Goal: Navigation & Orientation: Find specific page/section

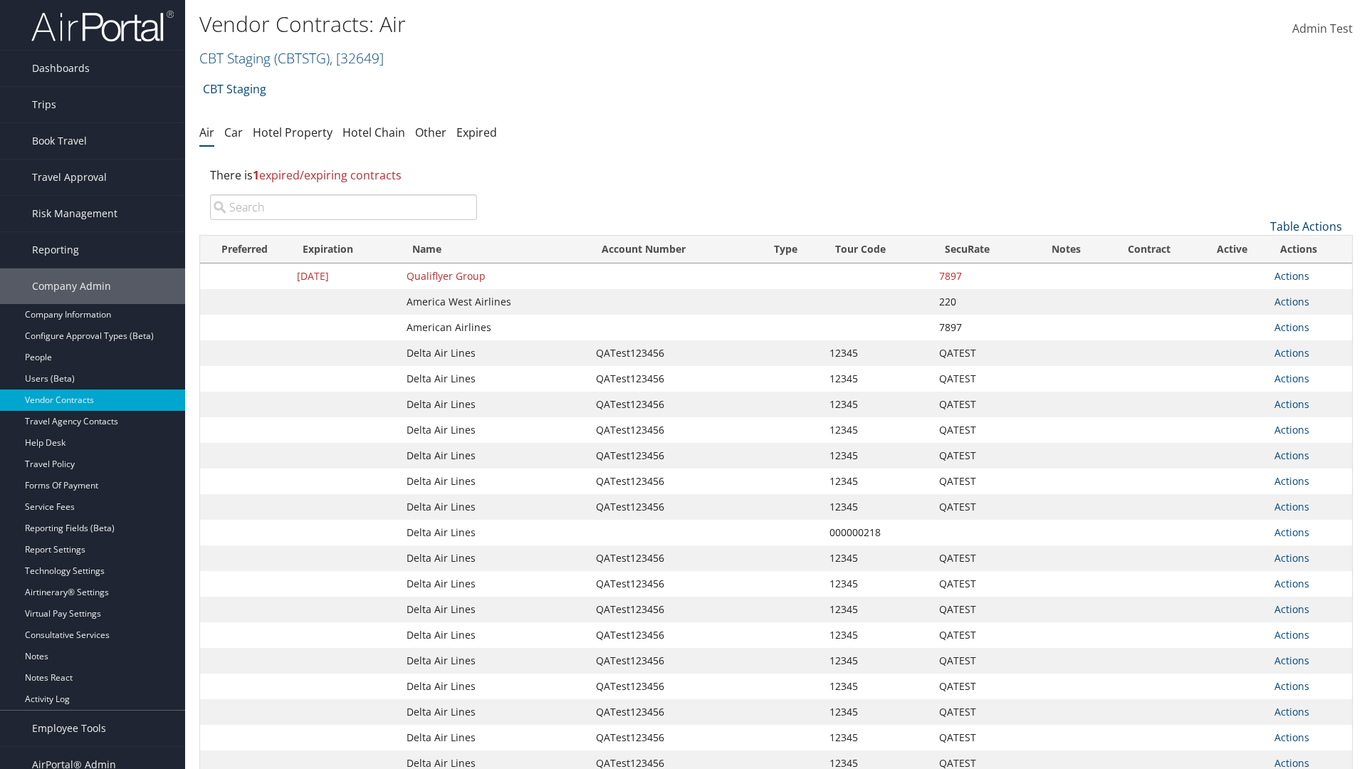
click at [1306, 226] on link "Table Actions" at bounding box center [1306, 227] width 72 height 16
click at [1258, 321] on link "Page Length" at bounding box center [1258, 321] width 187 height 24
click at [1258, 298] on link "50" at bounding box center [1258, 298] width 187 height 24
click at [1306, 226] on link "Table Actions" at bounding box center [1306, 227] width 72 height 16
click at [1258, 321] on link "Page Length" at bounding box center [1258, 321] width 187 height 24
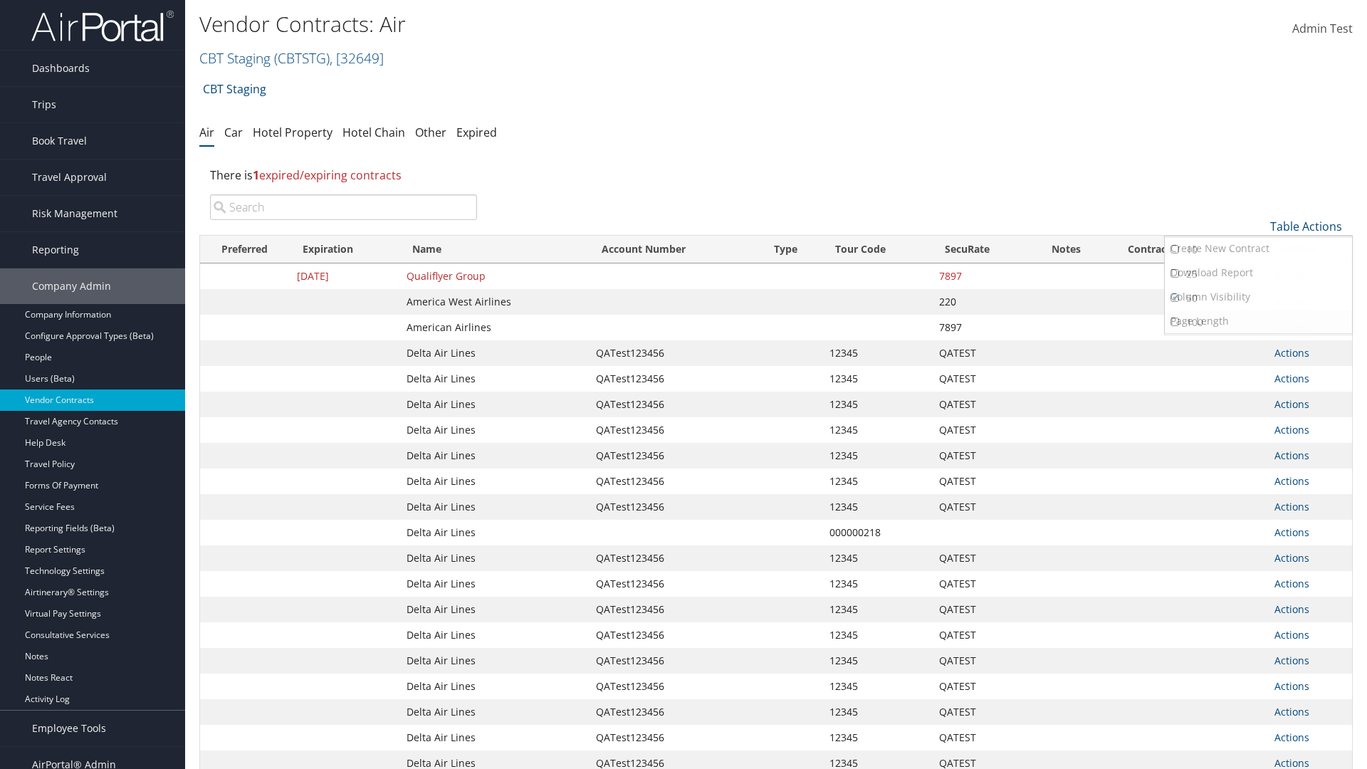
click at [1258, 323] on link "100" at bounding box center [1258, 322] width 187 height 24
click at [1306, 226] on link "Table Actions" at bounding box center [1306, 227] width 72 height 16
click at [1258, 321] on link "Page Length" at bounding box center [1258, 321] width 187 height 24
click at [1258, 250] on link "10" at bounding box center [1258, 250] width 187 height 24
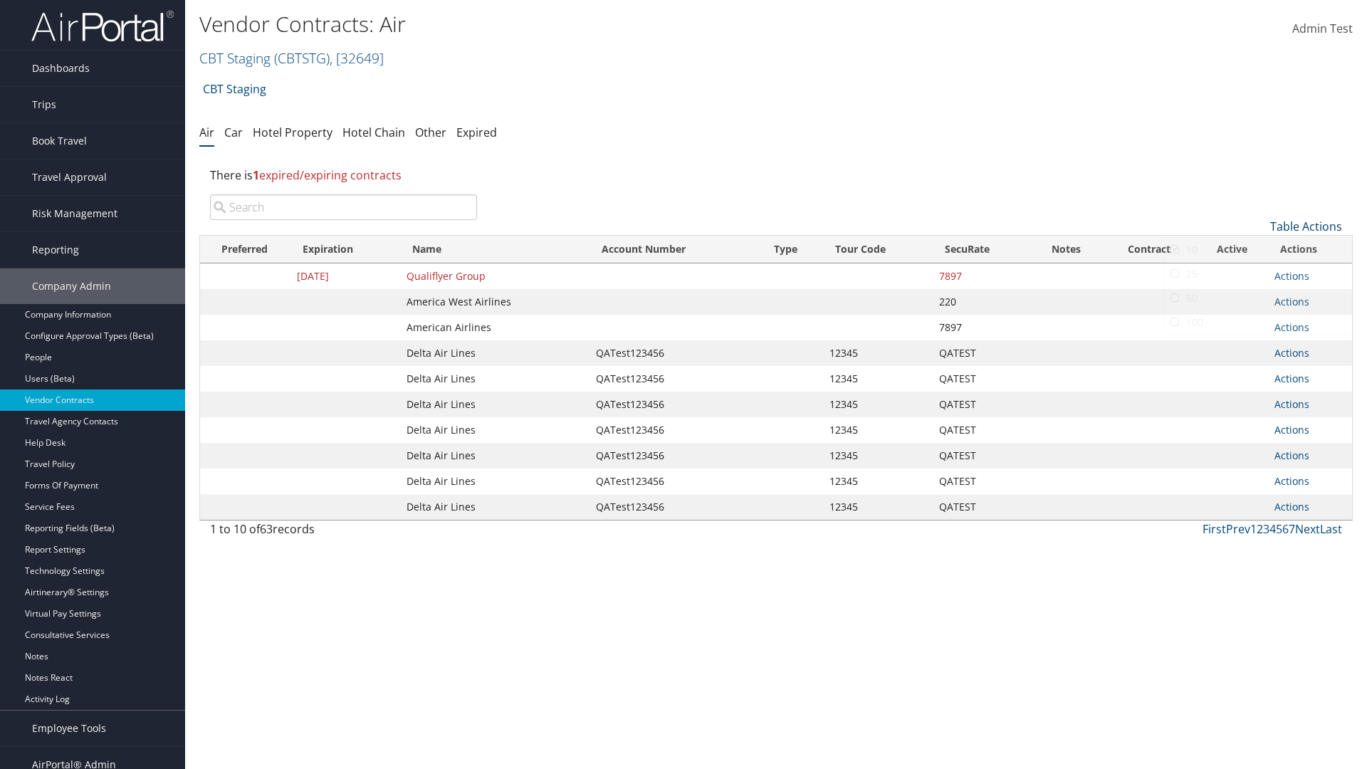
click at [1306, 219] on link "Table Actions" at bounding box center [1306, 227] width 72 height 16
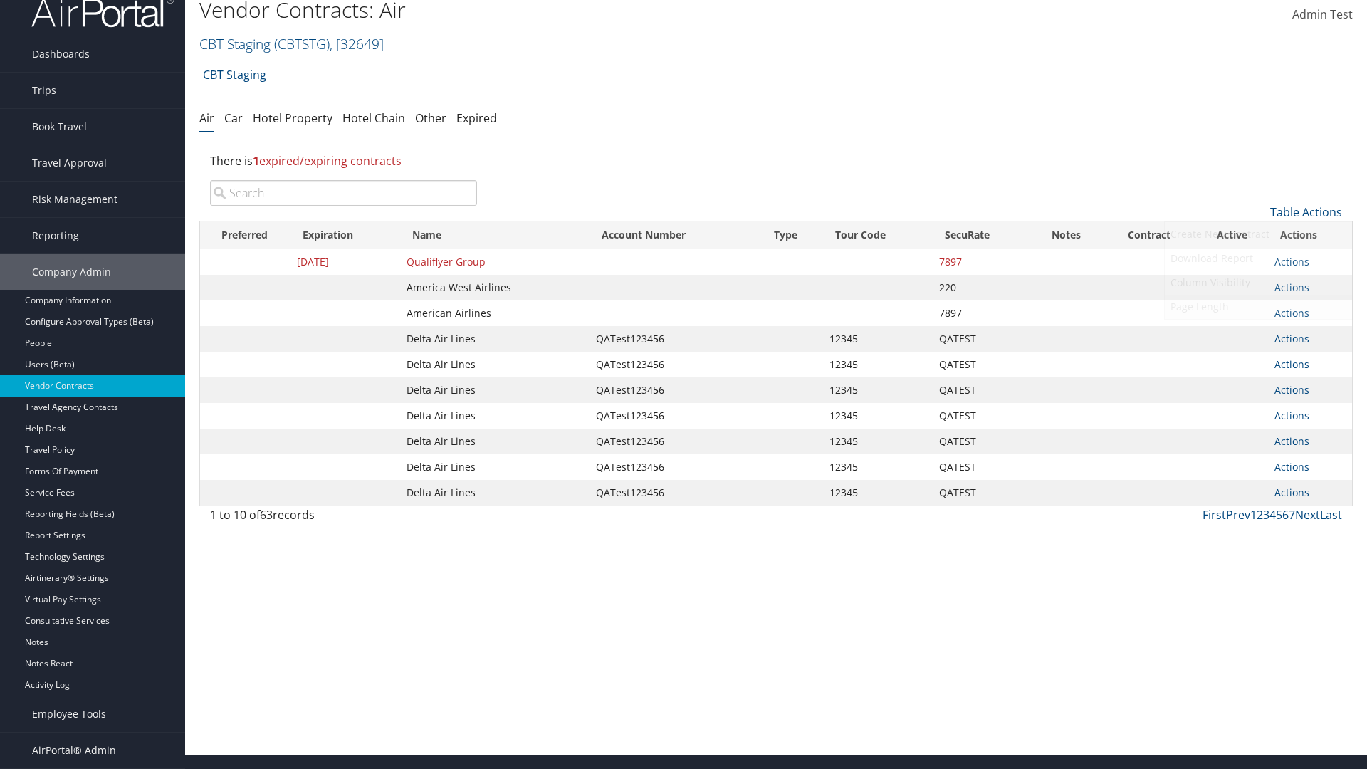
click at [1258, 307] on link "Page Length" at bounding box center [1258, 307] width 187 height 24
click at [1258, 260] on link "25" at bounding box center [1258, 260] width 187 height 24
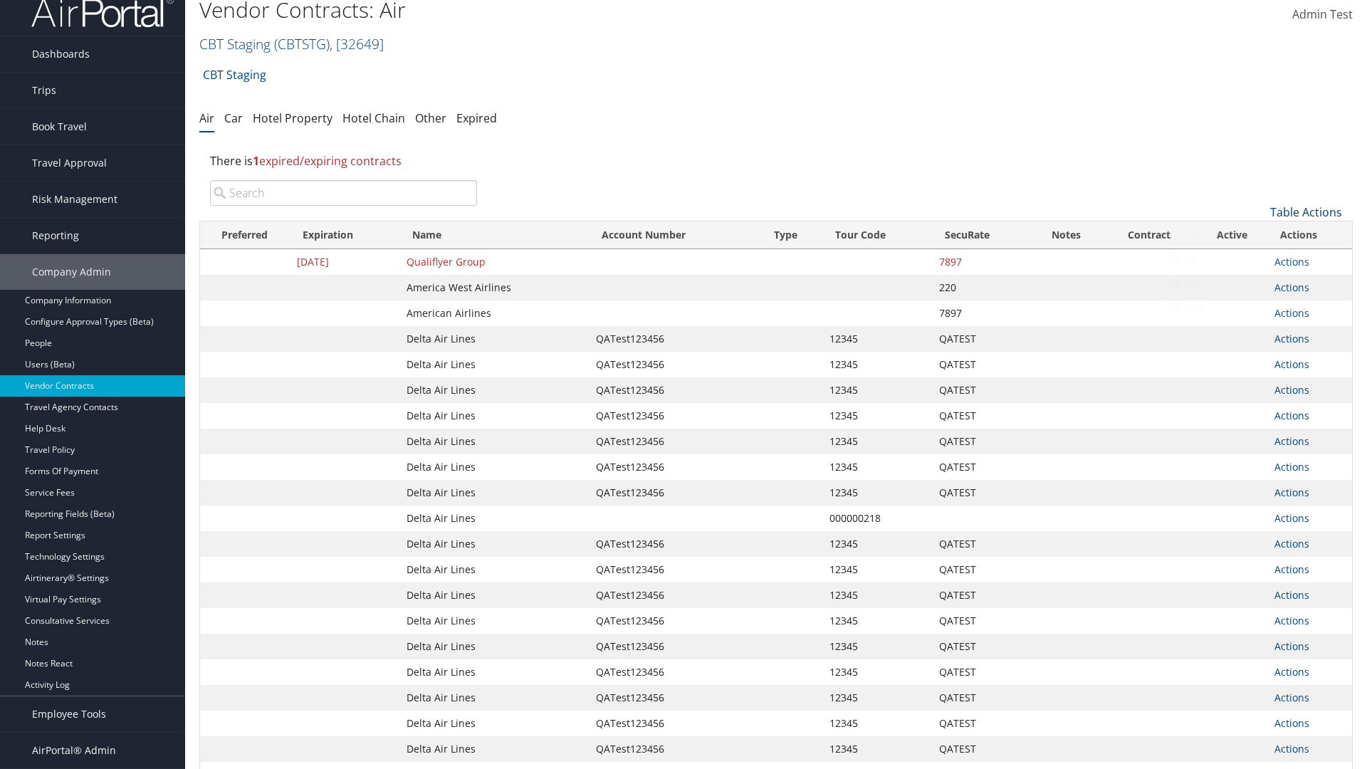
click at [1306, 212] on link "Table Actions" at bounding box center [1306, 212] width 72 height 16
click at [1258, 283] on link "Column Visibility" at bounding box center [1258, 283] width 187 height 24
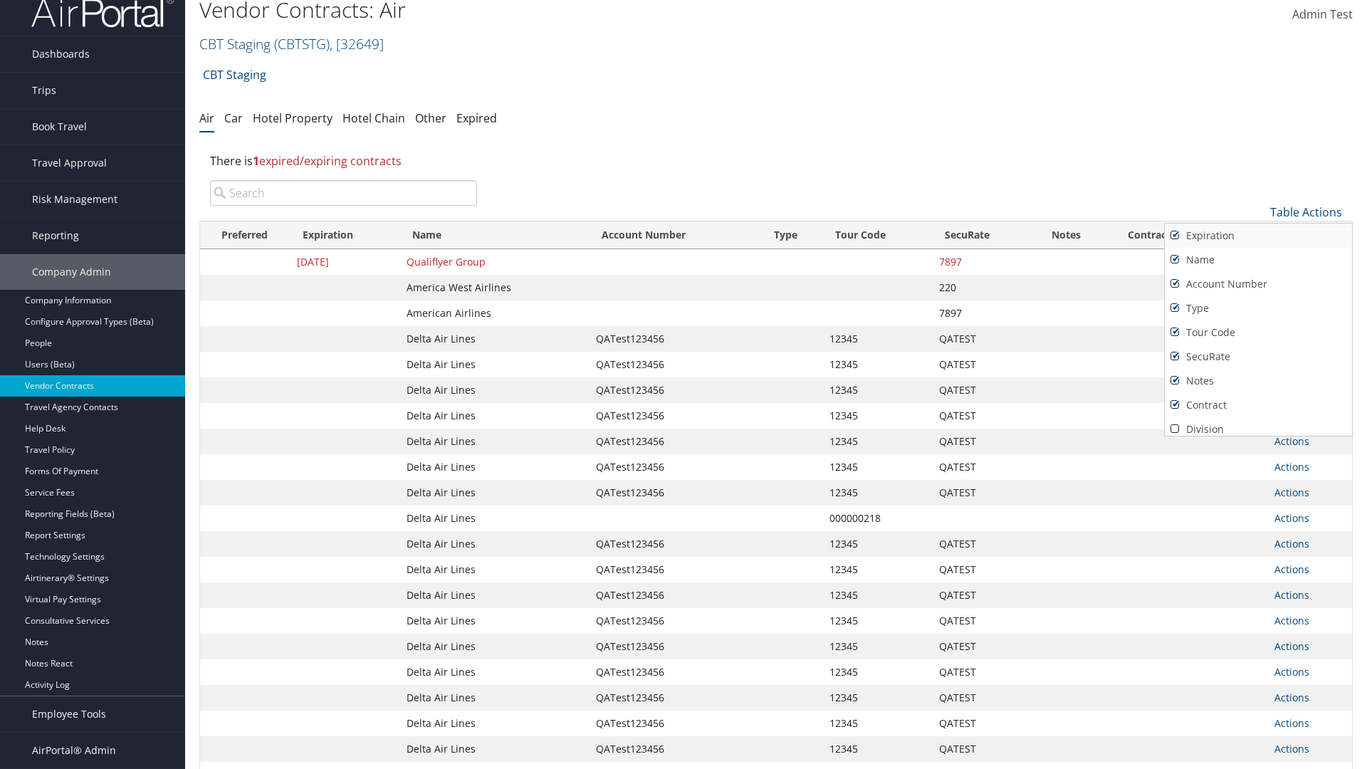
click at [1258, 236] on link "Expiration" at bounding box center [1258, 236] width 187 height 24
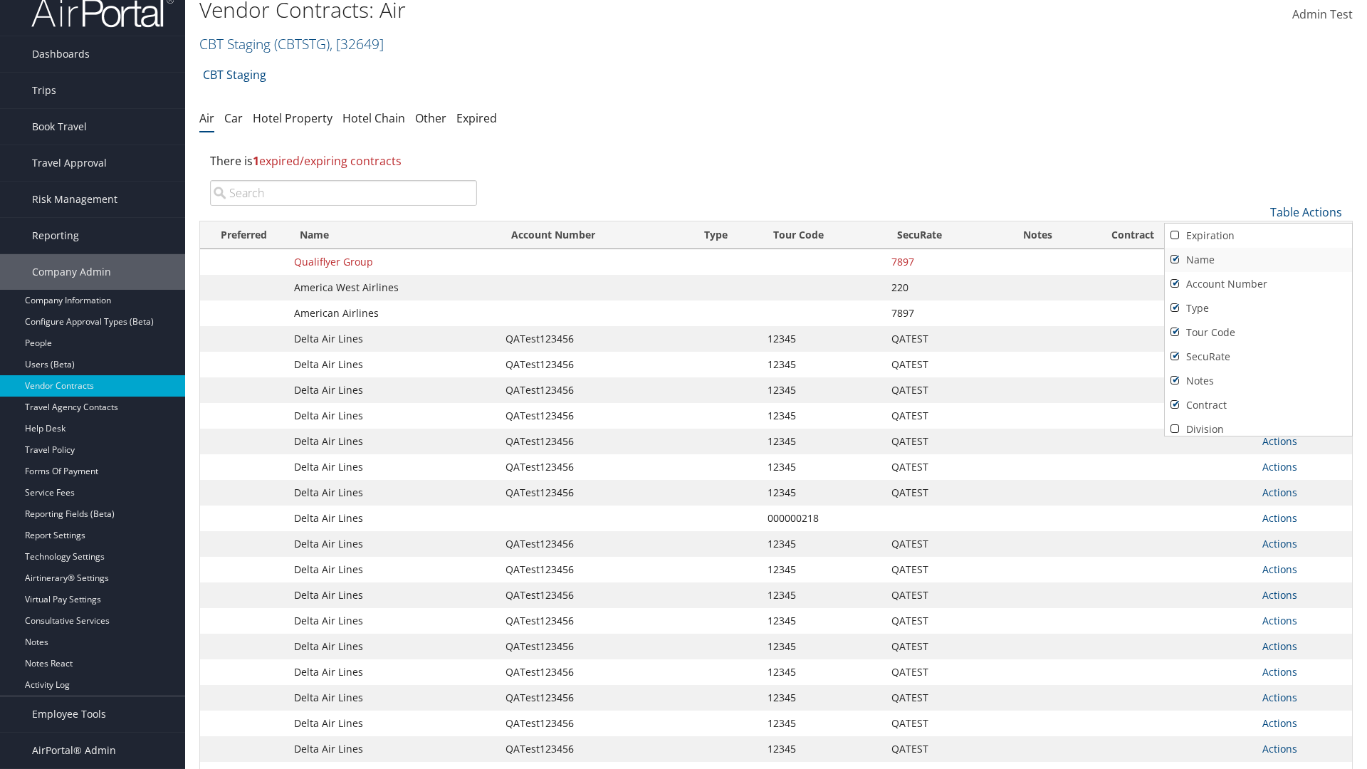
click at [1258, 260] on link "Name" at bounding box center [1258, 260] width 187 height 24
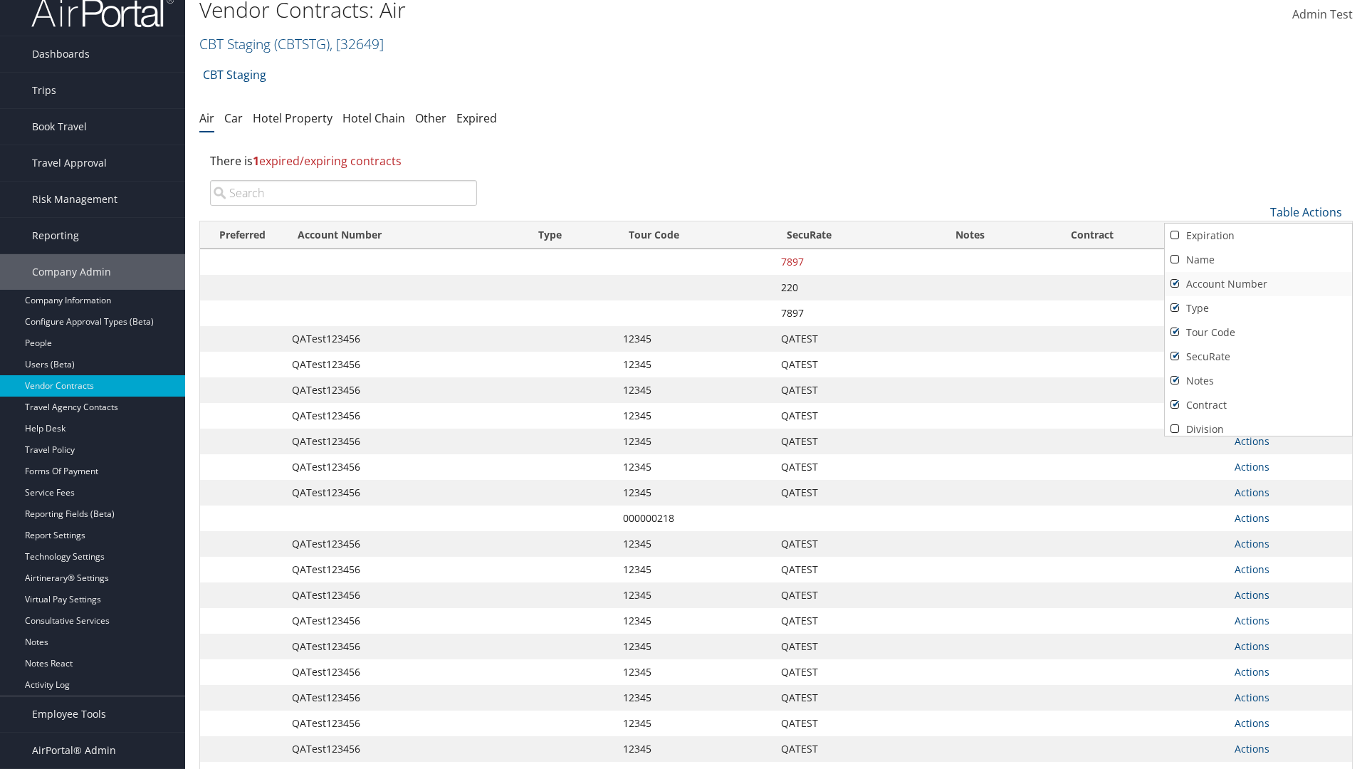
click at [1258, 284] on link "Account Number" at bounding box center [1258, 284] width 187 height 24
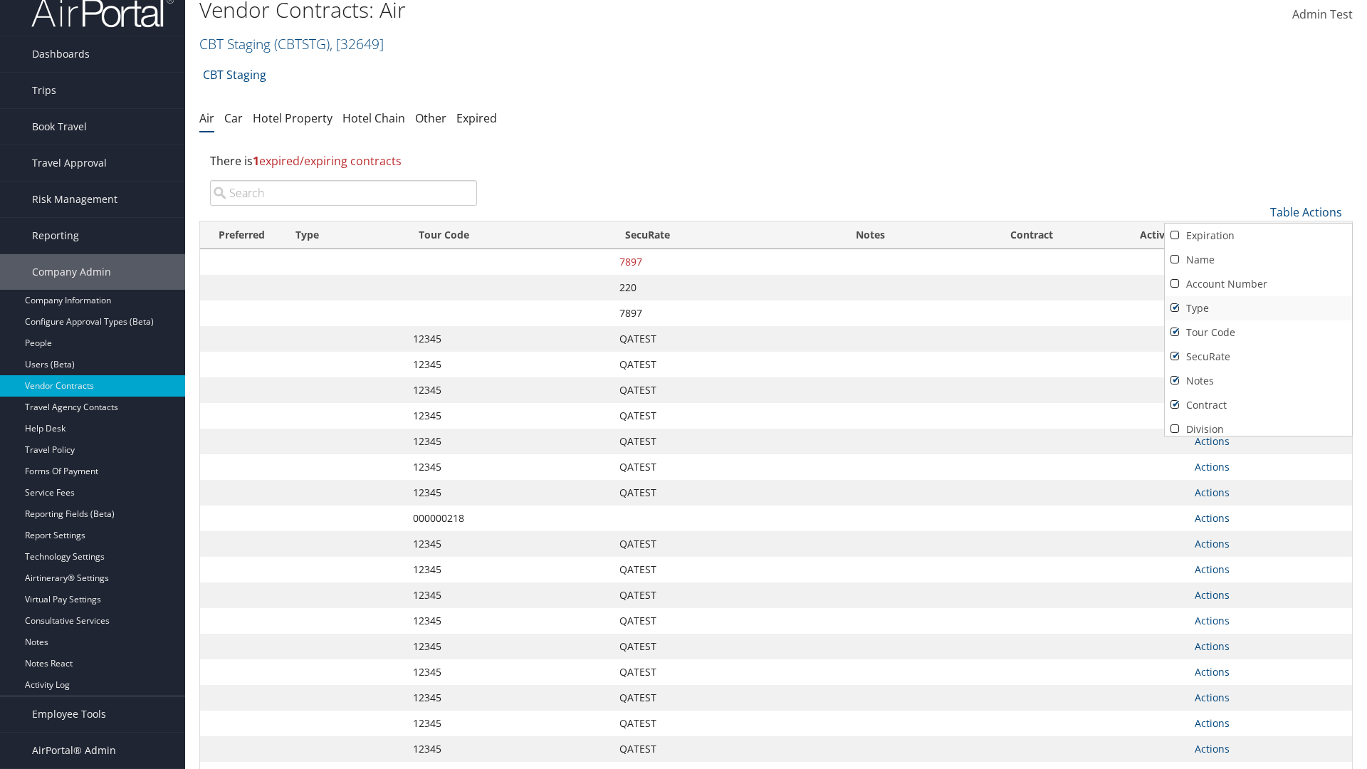
click at [1258, 308] on link "Type" at bounding box center [1258, 308] width 187 height 24
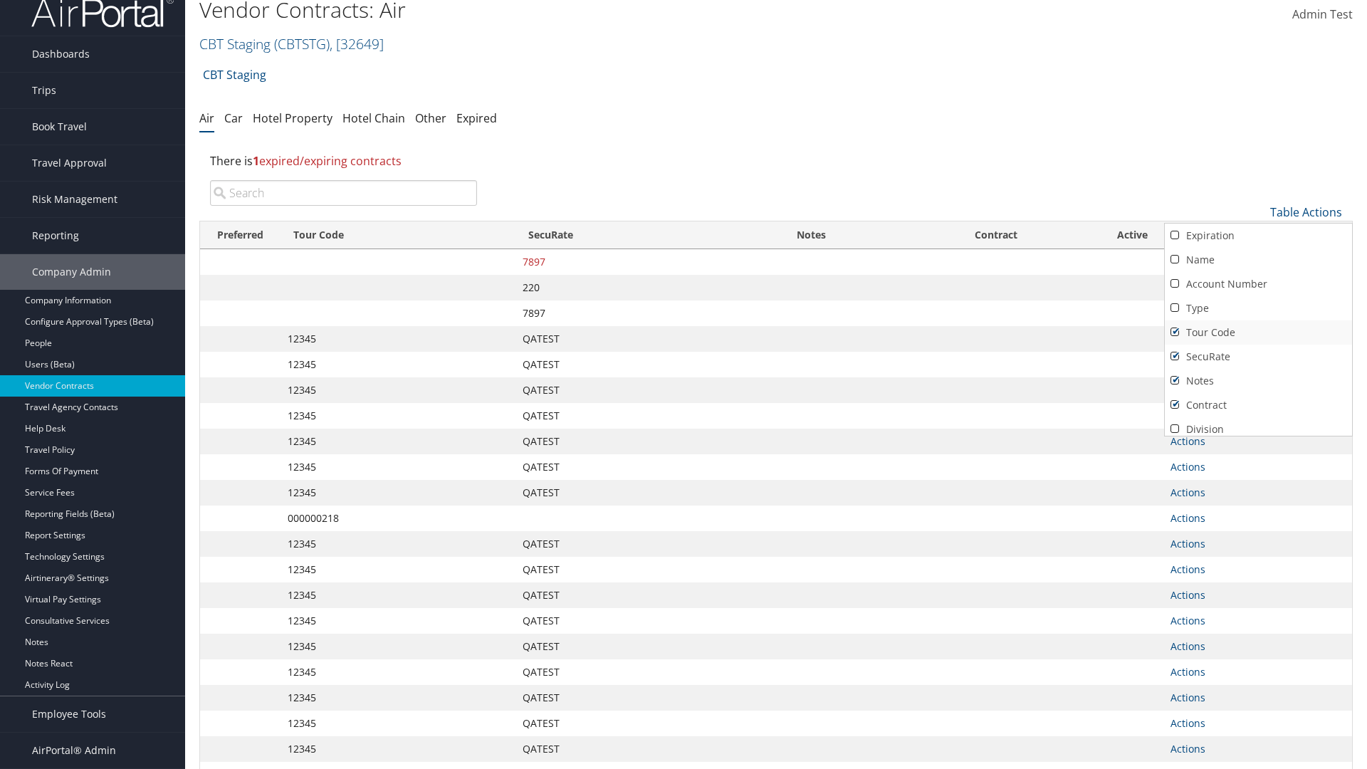
click at [1258, 333] on link "Tour Code" at bounding box center [1258, 332] width 187 height 24
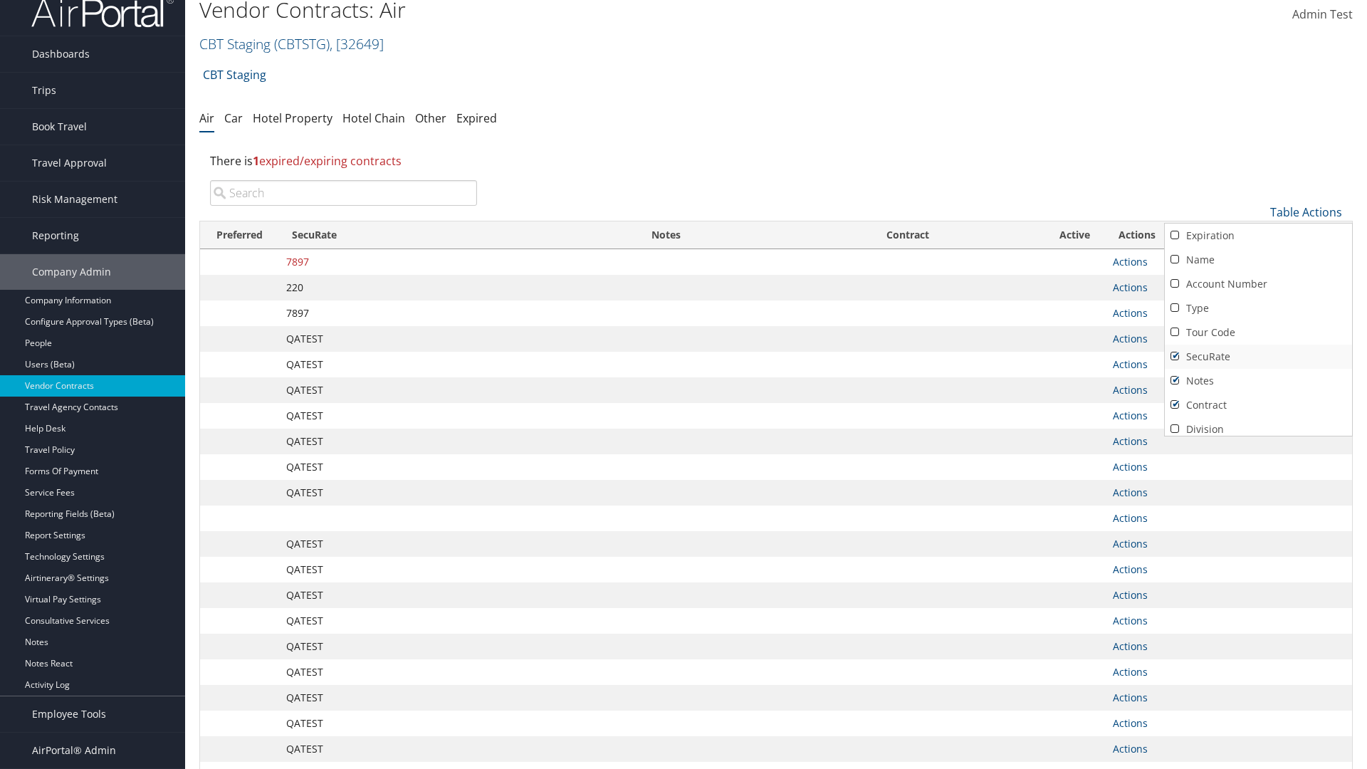
click at [1258, 357] on link "SecuRate" at bounding box center [1258, 357] width 187 height 24
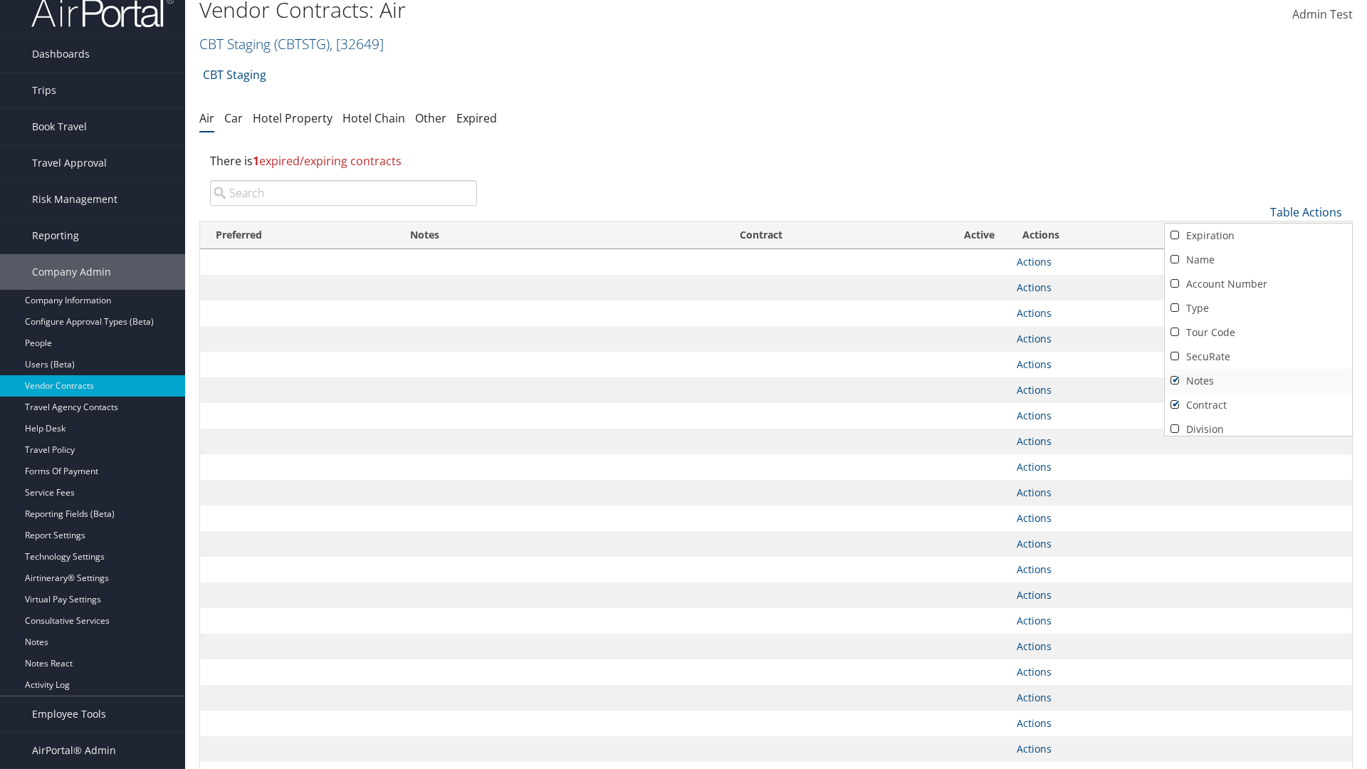
click at [1258, 381] on link "Notes" at bounding box center [1258, 381] width 187 height 24
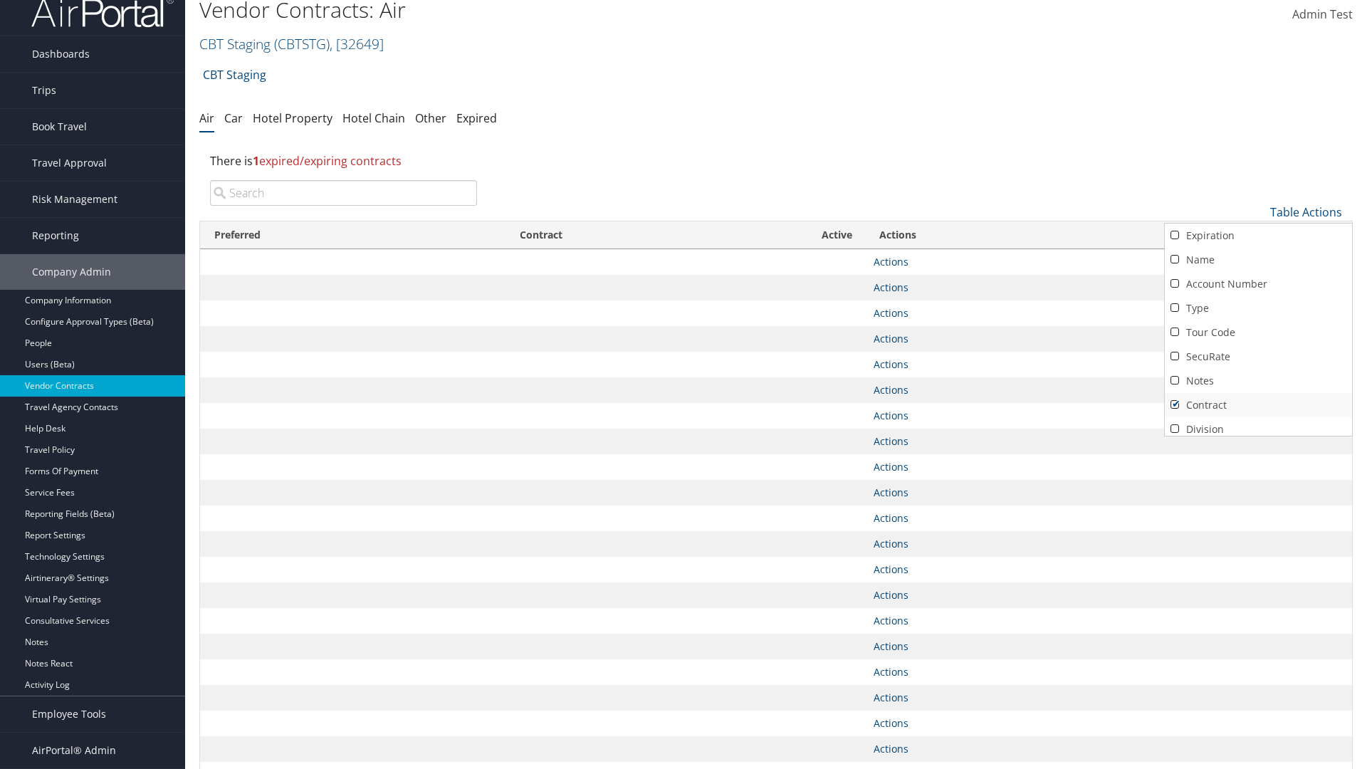
click at [1258, 405] on link "Contract" at bounding box center [1258, 405] width 187 height 24
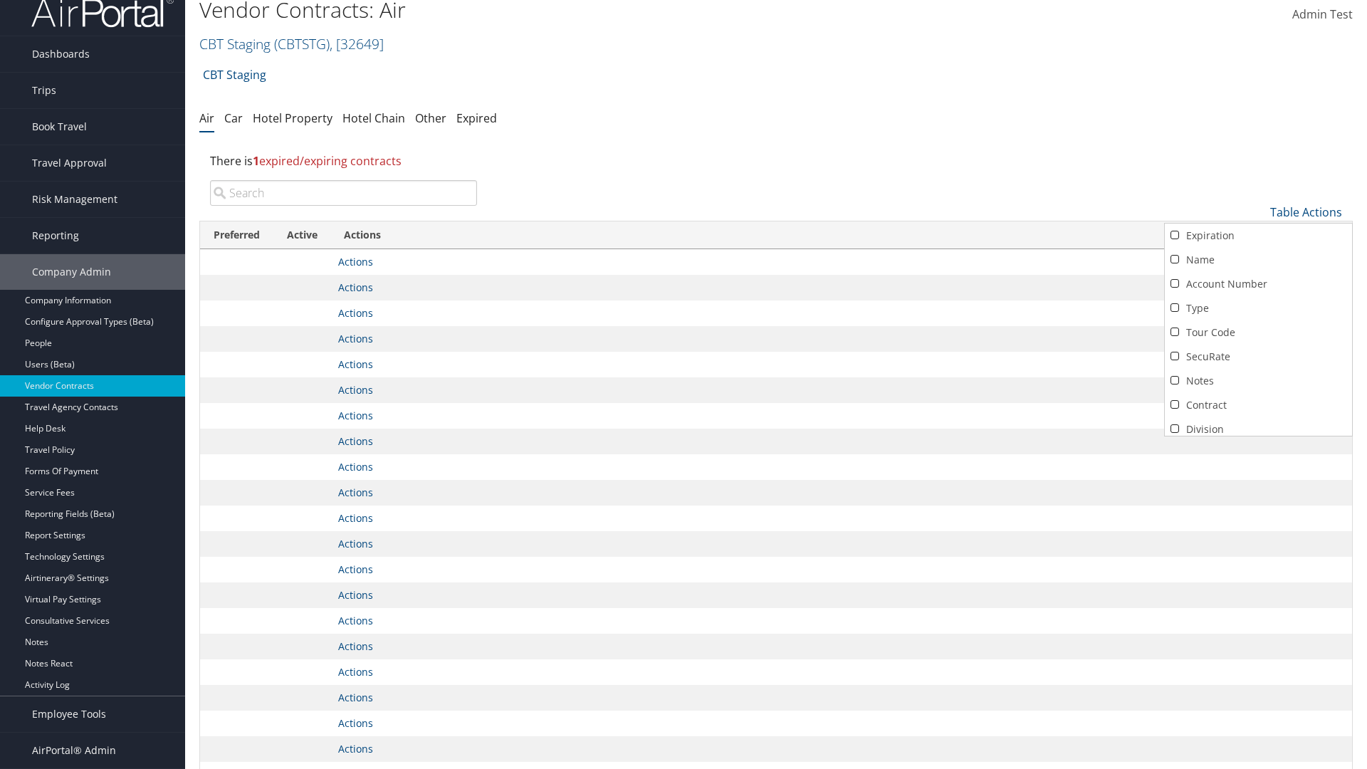
click at [1258, 441] on link "Active" at bounding box center [1258, 453] width 187 height 24
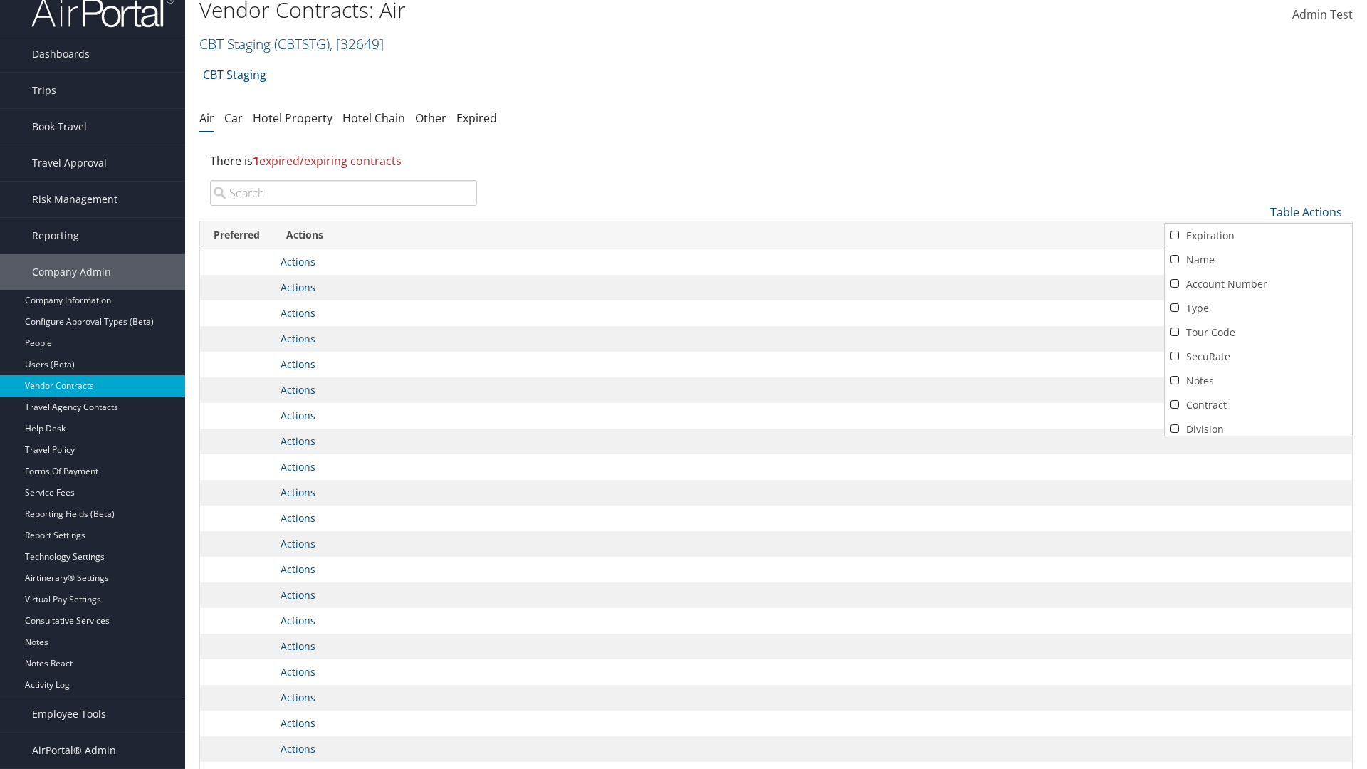
scroll to position [124, 0]
click at [1258, 124] on link "Expiration" at bounding box center [1258, 112] width 187 height 24
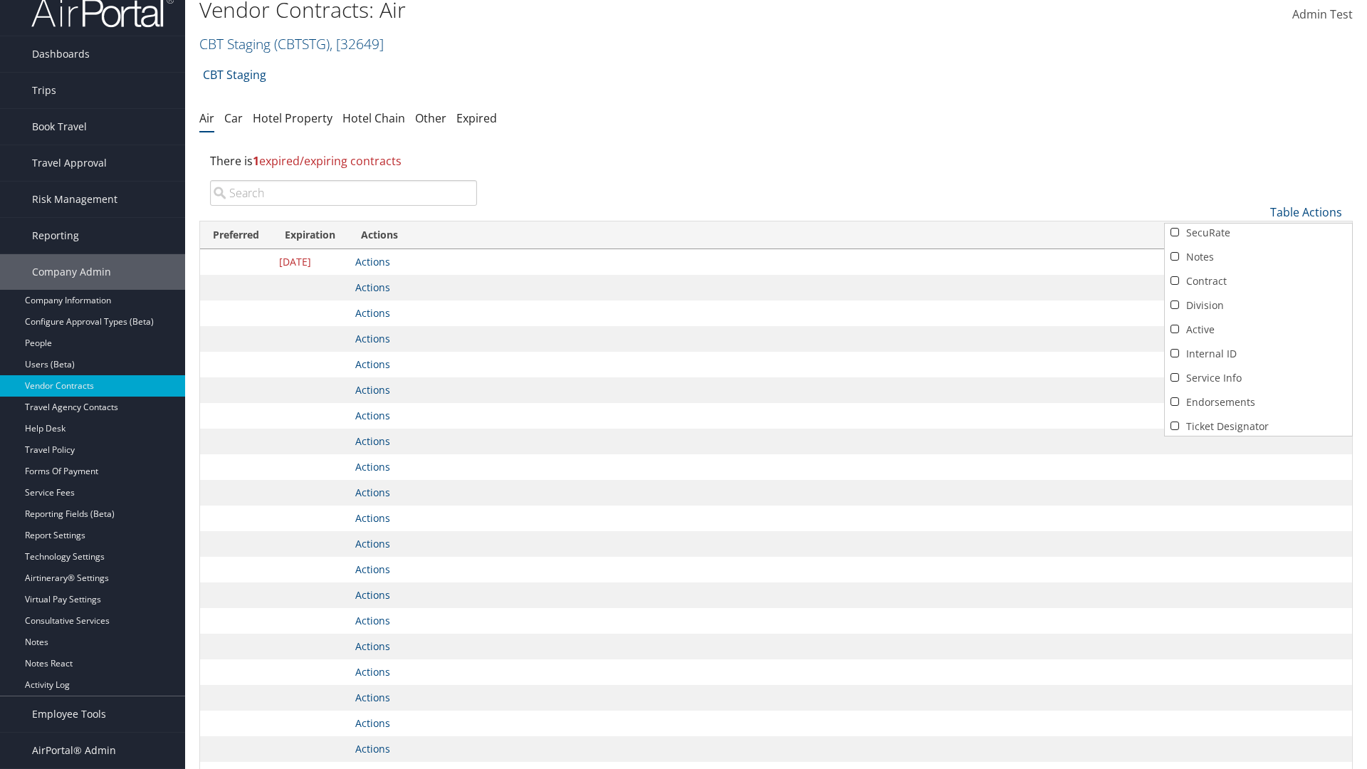
scroll to position [0, 0]
click at [1258, 260] on link "Name" at bounding box center [1258, 260] width 187 height 24
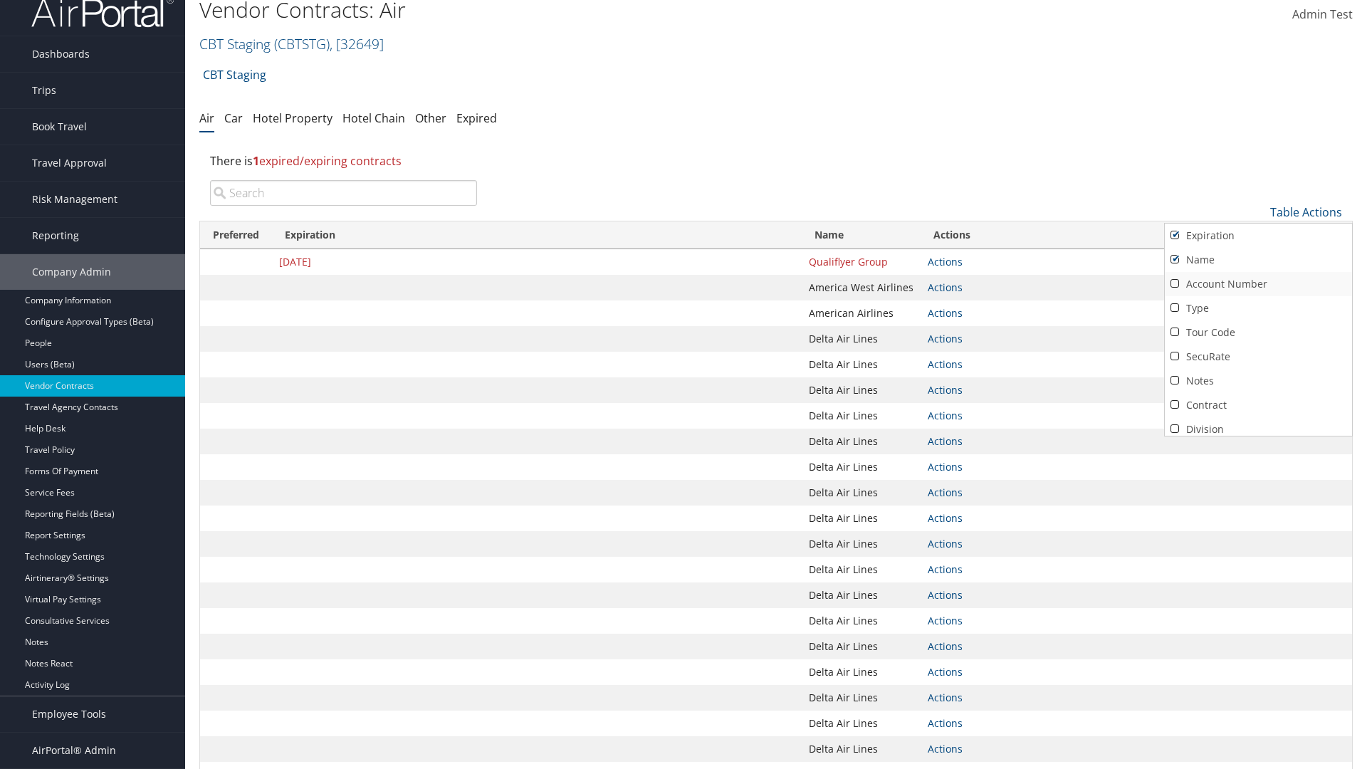
click at [1258, 284] on link "Account Number" at bounding box center [1258, 284] width 187 height 24
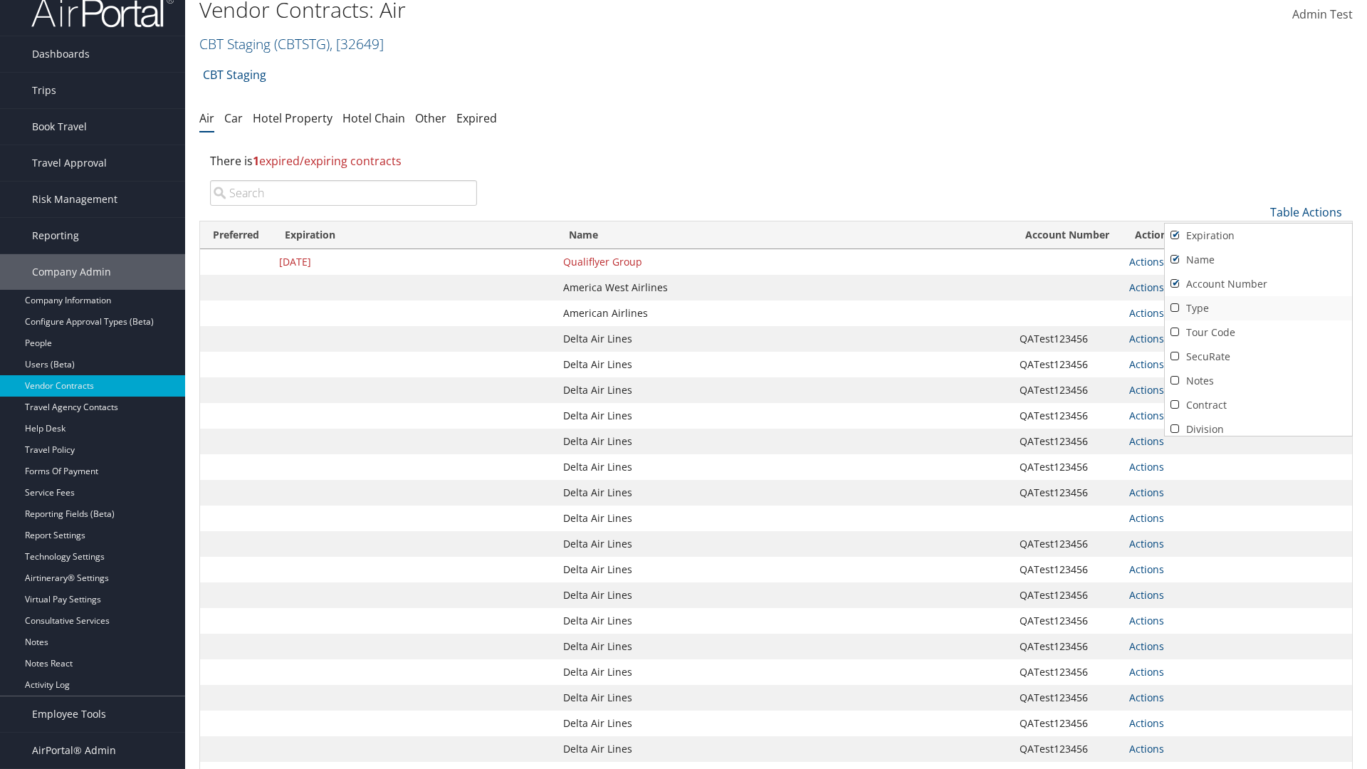
click at [1258, 308] on link "Type" at bounding box center [1258, 308] width 187 height 24
